Goal: Task Accomplishment & Management: Manage account settings

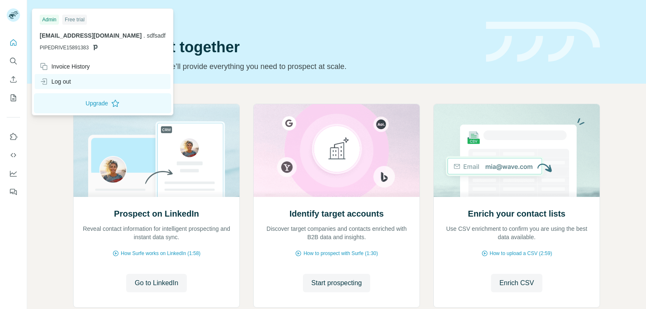
click at [68, 83] on div "Log out" at bounding box center [55, 81] width 31 height 8
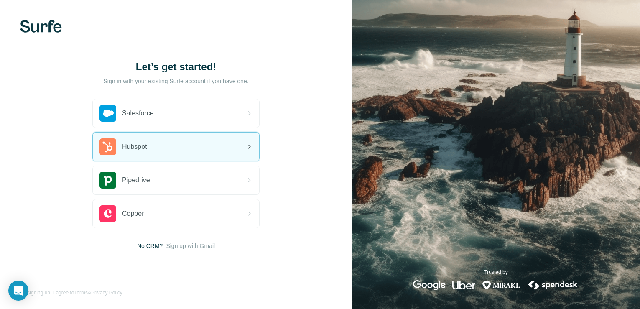
click at [158, 148] on div "Hubspot" at bounding box center [176, 146] width 166 height 28
